Goal: Task Accomplishment & Management: Use online tool/utility

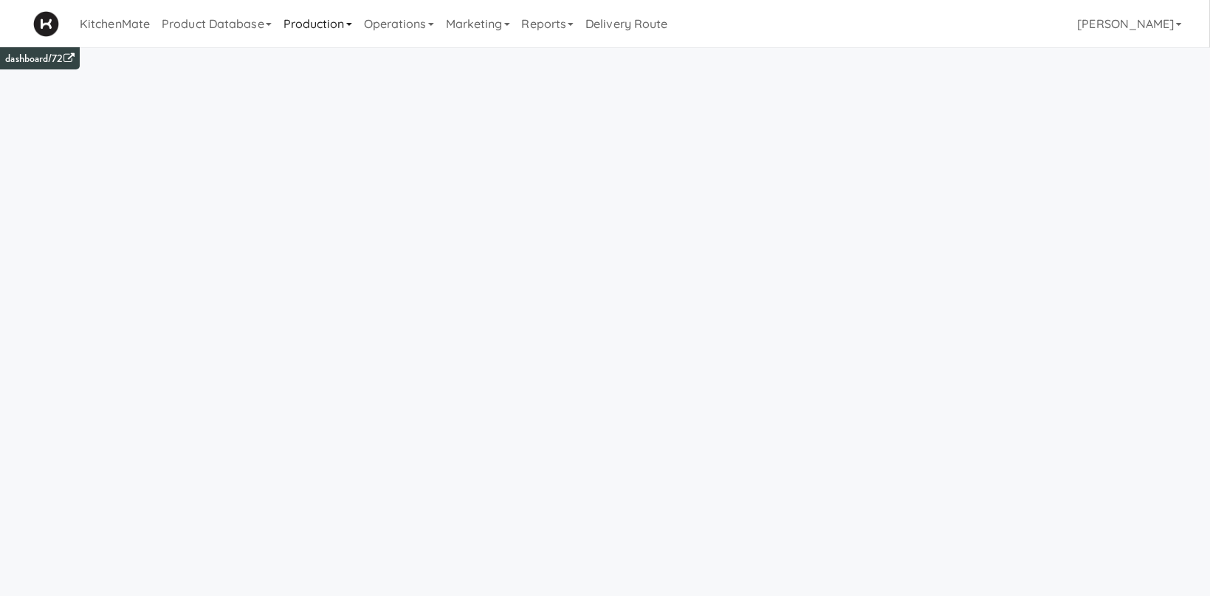
click at [332, 29] on link "Production" at bounding box center [318, 23] width 80 height 47
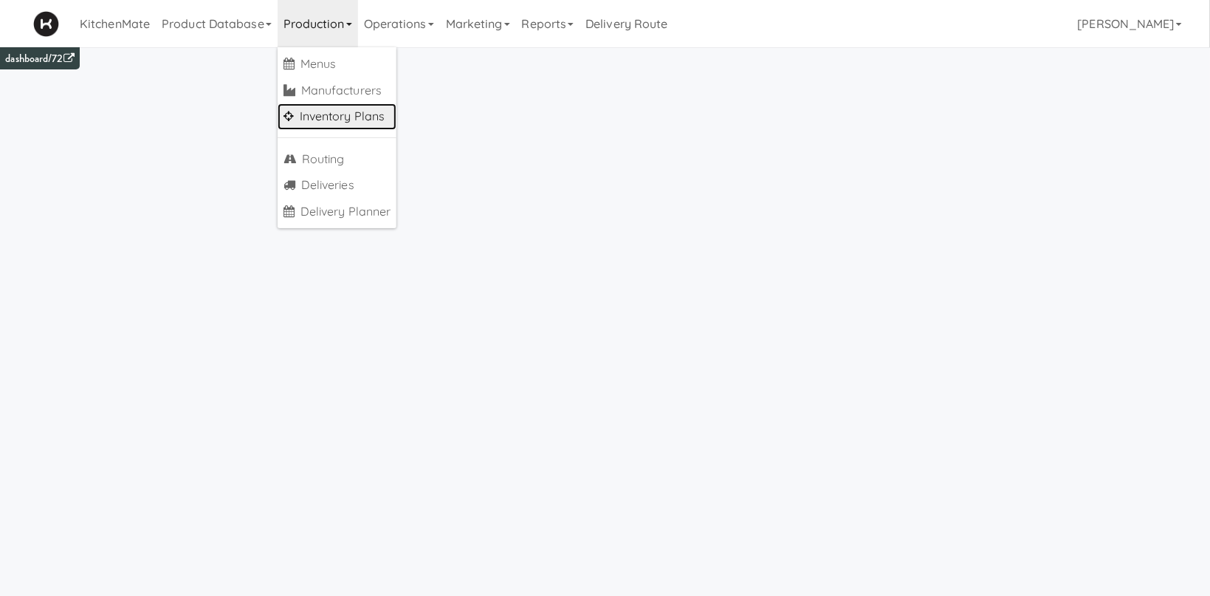
click at [331, 117] on link "Inventory Plans" at bounding box center [338, 116] width 120 height 27
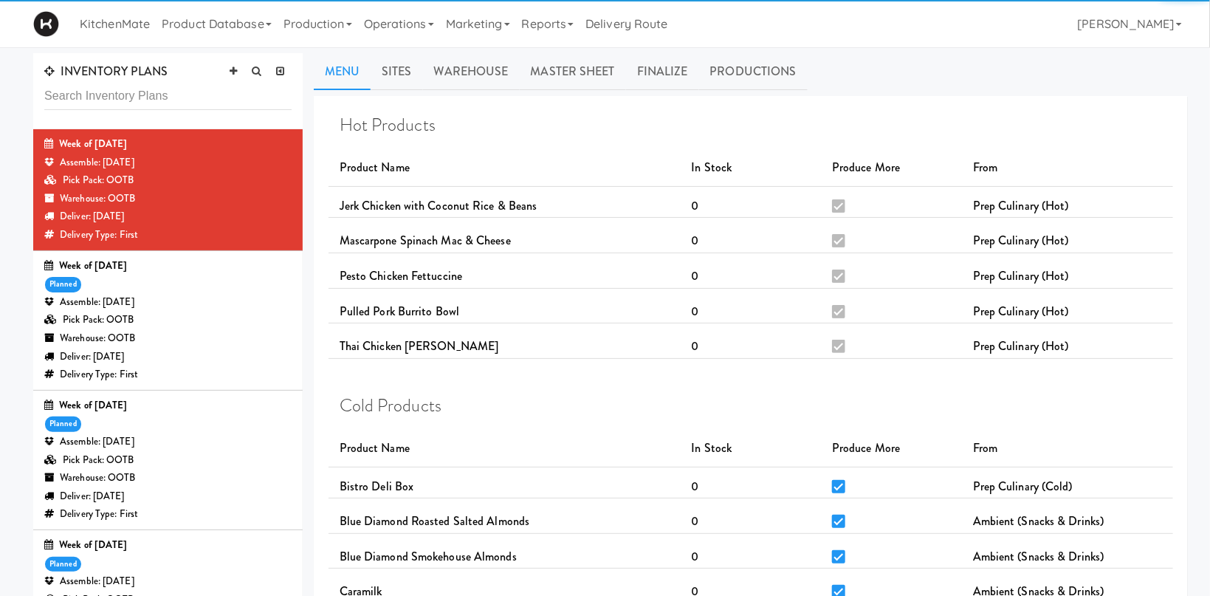
click at [253, 164] on div "Assemble: [DATE]" at bounding box center [167, 163] width 247 height 18
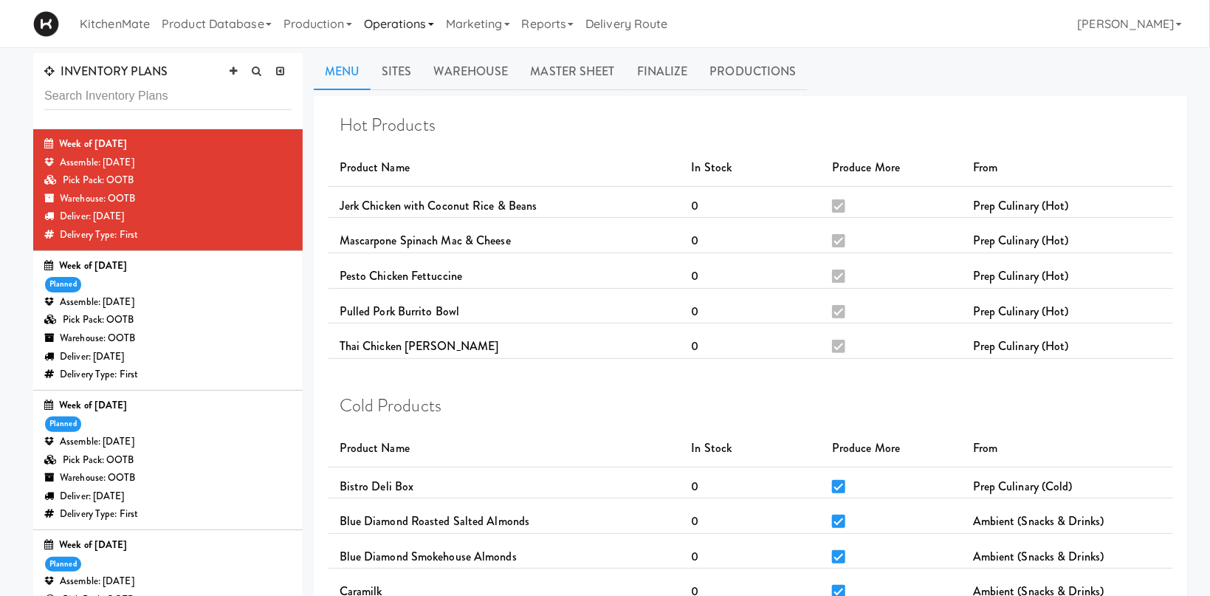
click at [388, 12] on link "Operations" at bounding box center [399, 23] width 82 height 47
click at [326, 20] on link "Production" at bounding box center [318, 23] width 80 height 47
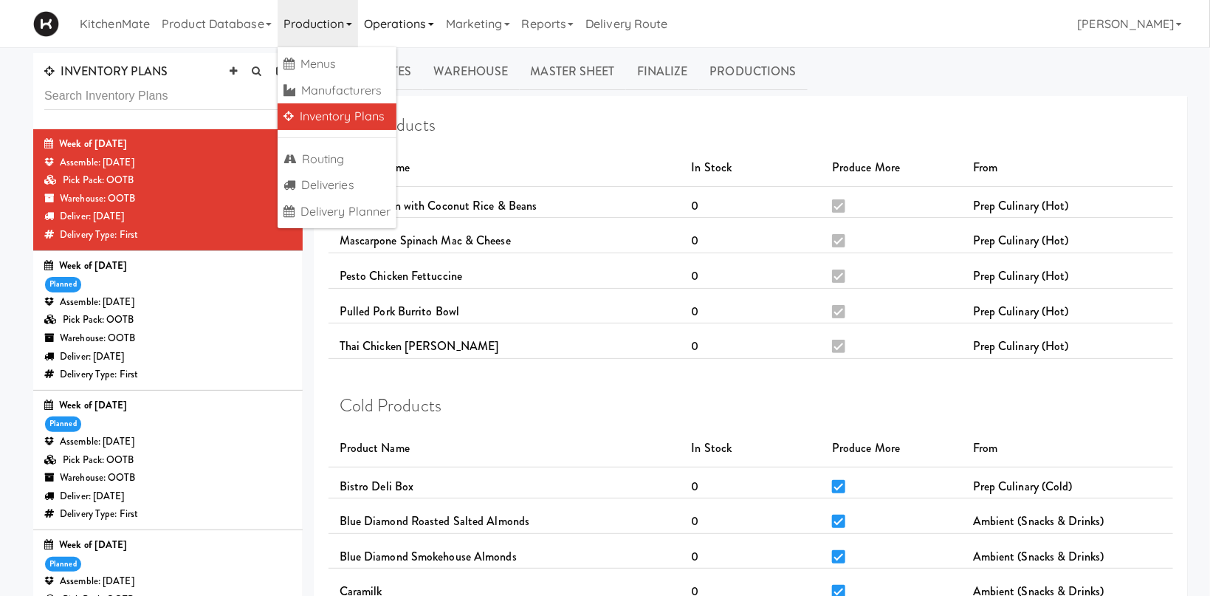
click at [403, 27] on link "Operations" at bounding box center [399, 23] width 82 height 47
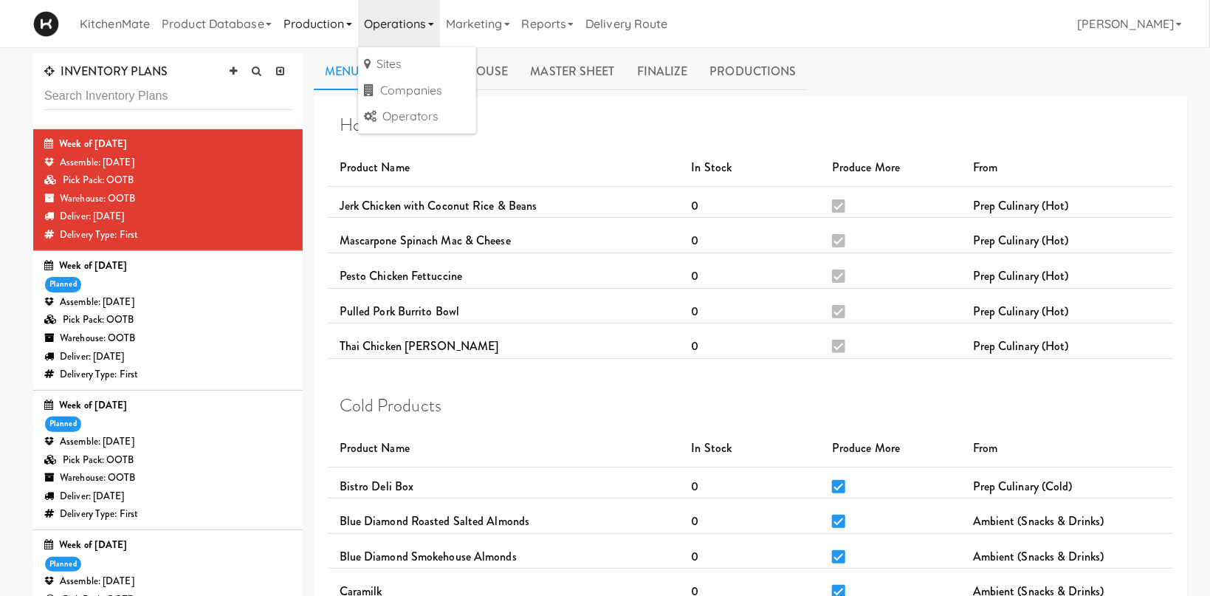
click at [326, 41] on link "Production" at bounding box center [318, 23] width 80 height 47
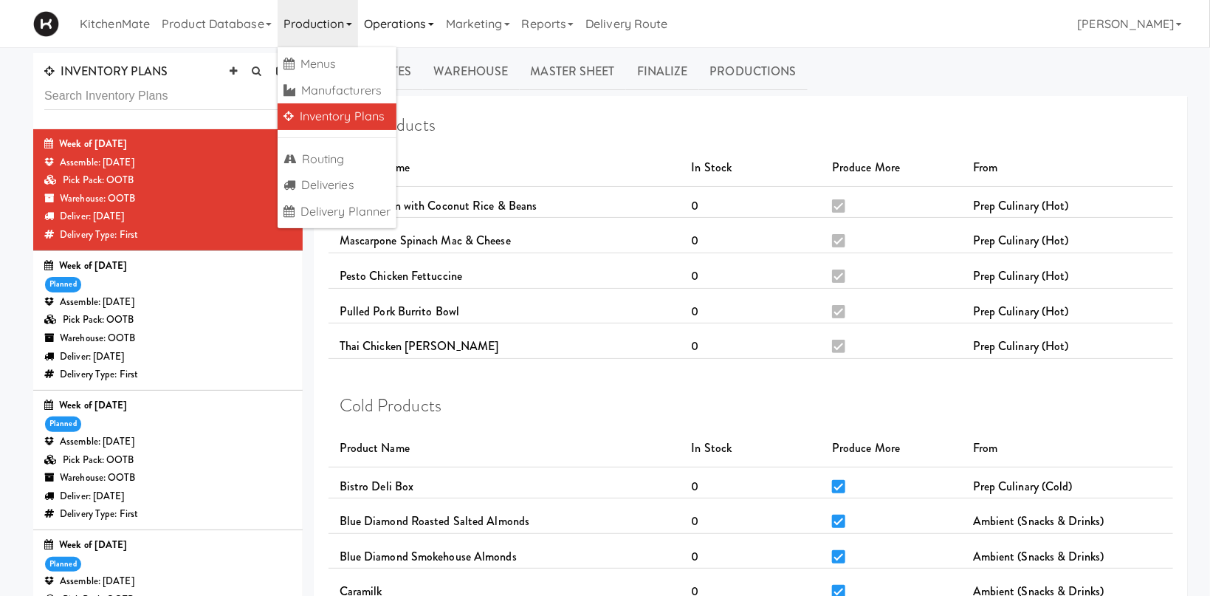
click at [410, 19] on link "Operations" at bounding box center [399, 23] width 82 height 47
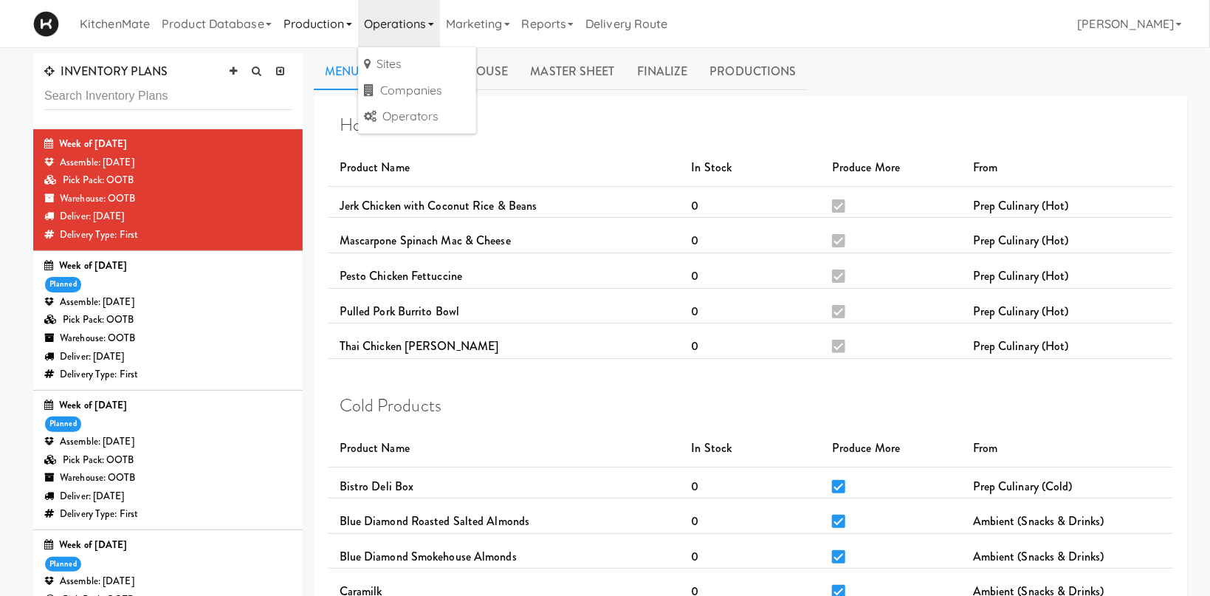
click at [339, 24] on link "Production" at bounding box center [318, 23] width 80 height 47
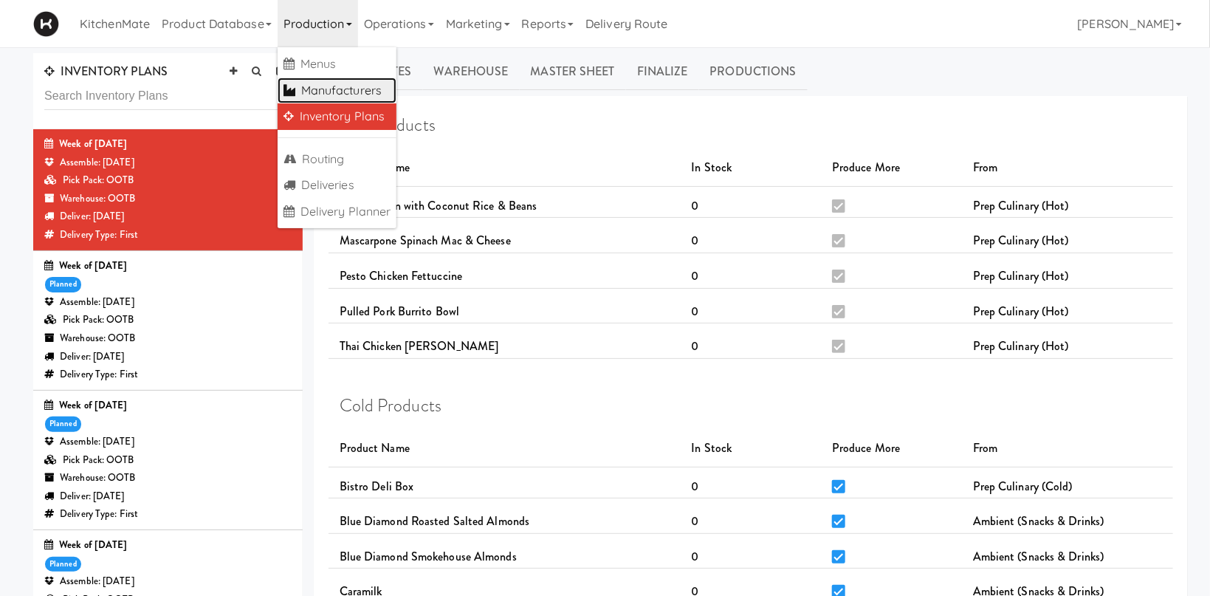
click at [333, 95] on link "Manufacturers" at bounding box center [338, 91] width 120 height 27
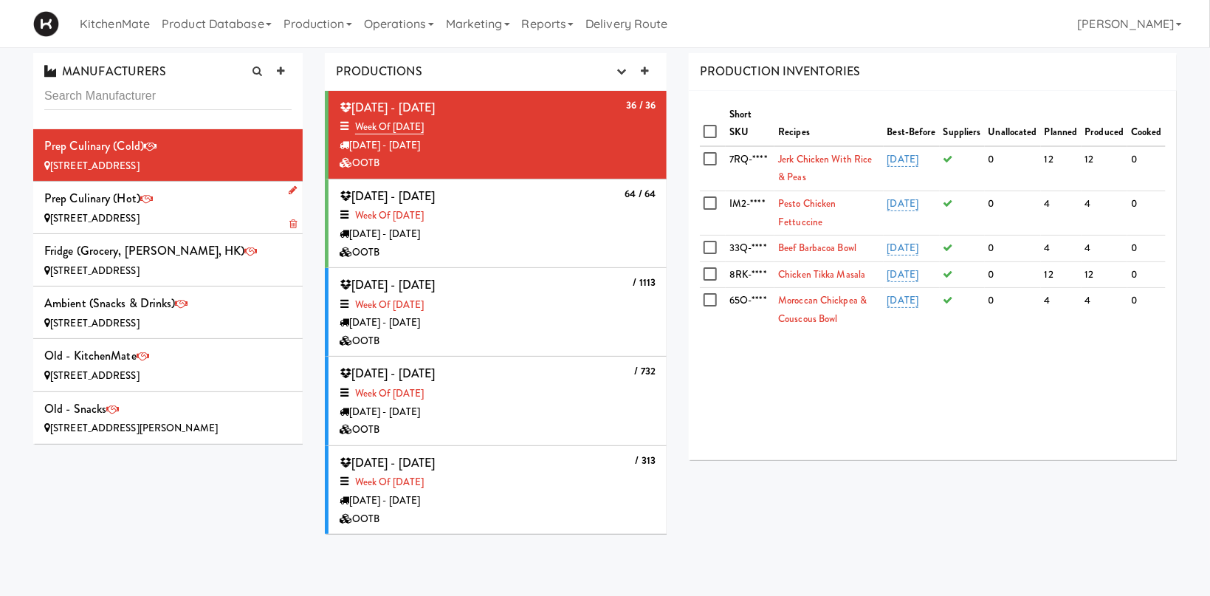
click at [168, 210] on div "[STREET_ADDRESS]" at bounding box center [167, 219] width 247 height 18
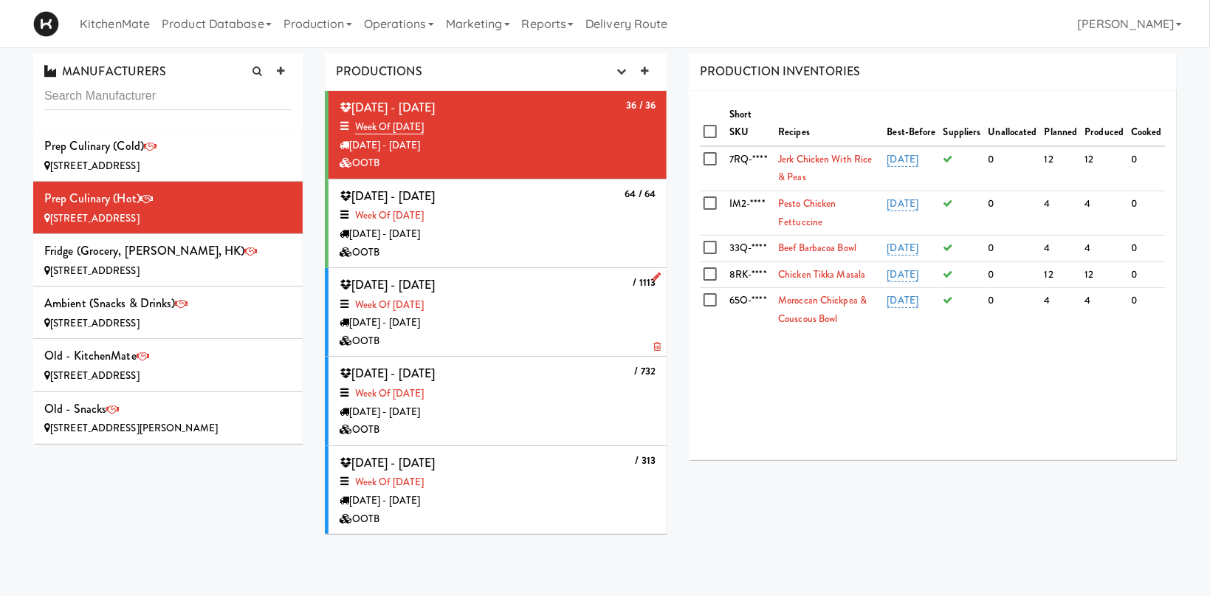
click at [512, 306] on div "Week of [DATE]" at bounding box center [498, 305] width 316 height 18
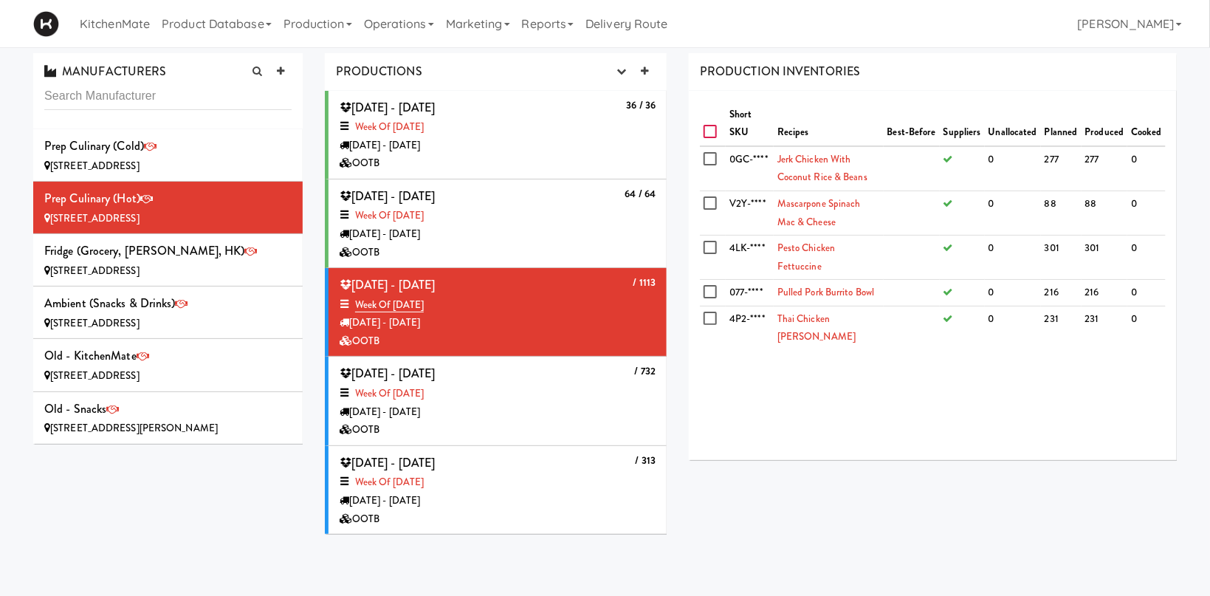
click at [710, 131] on input "checkbox" at bounding box center [711, 132] width 17 height 12
checkbox input "true"
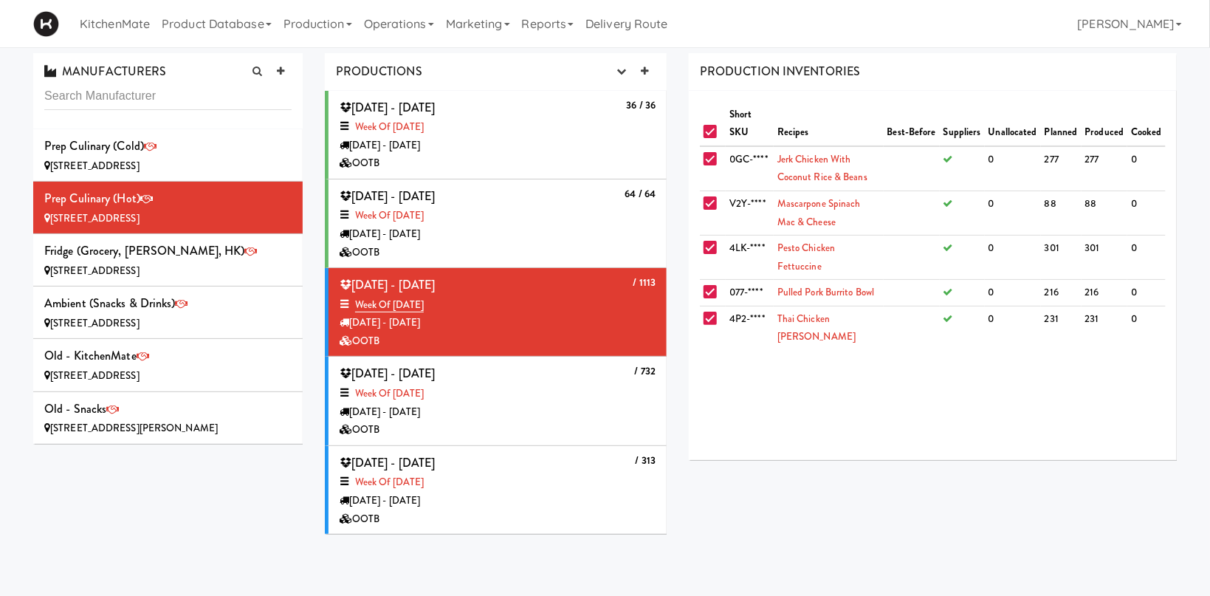
checkbox input "true"
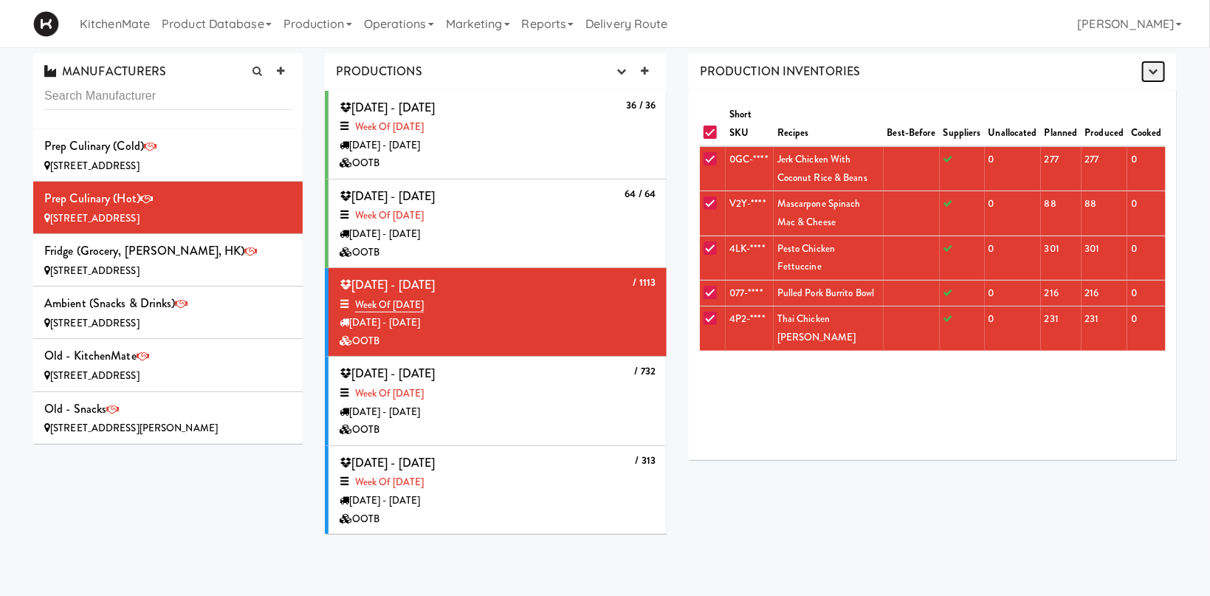
click at [1157, 69] on icon "button" at bounding box center [1154, 71] width 10 height 10
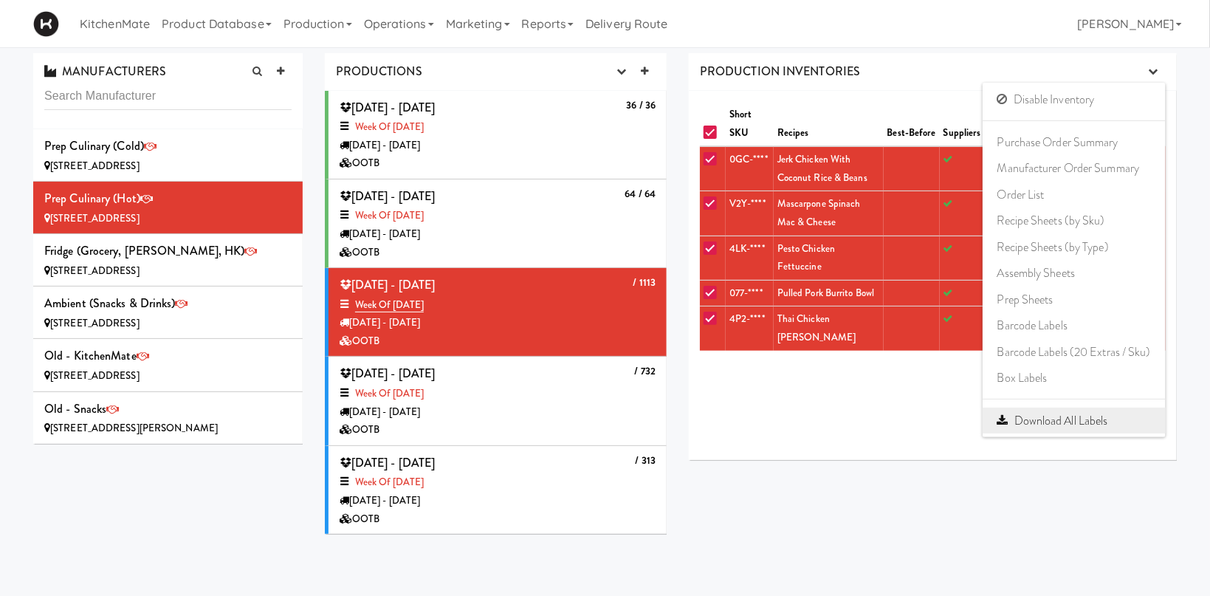
click at [1065, 417] on link "Download All Labels" at bounding box center [1074, 420] width 183 height 27
